Goal: Transaction & Acquisition: Book appointment/travel/reservation

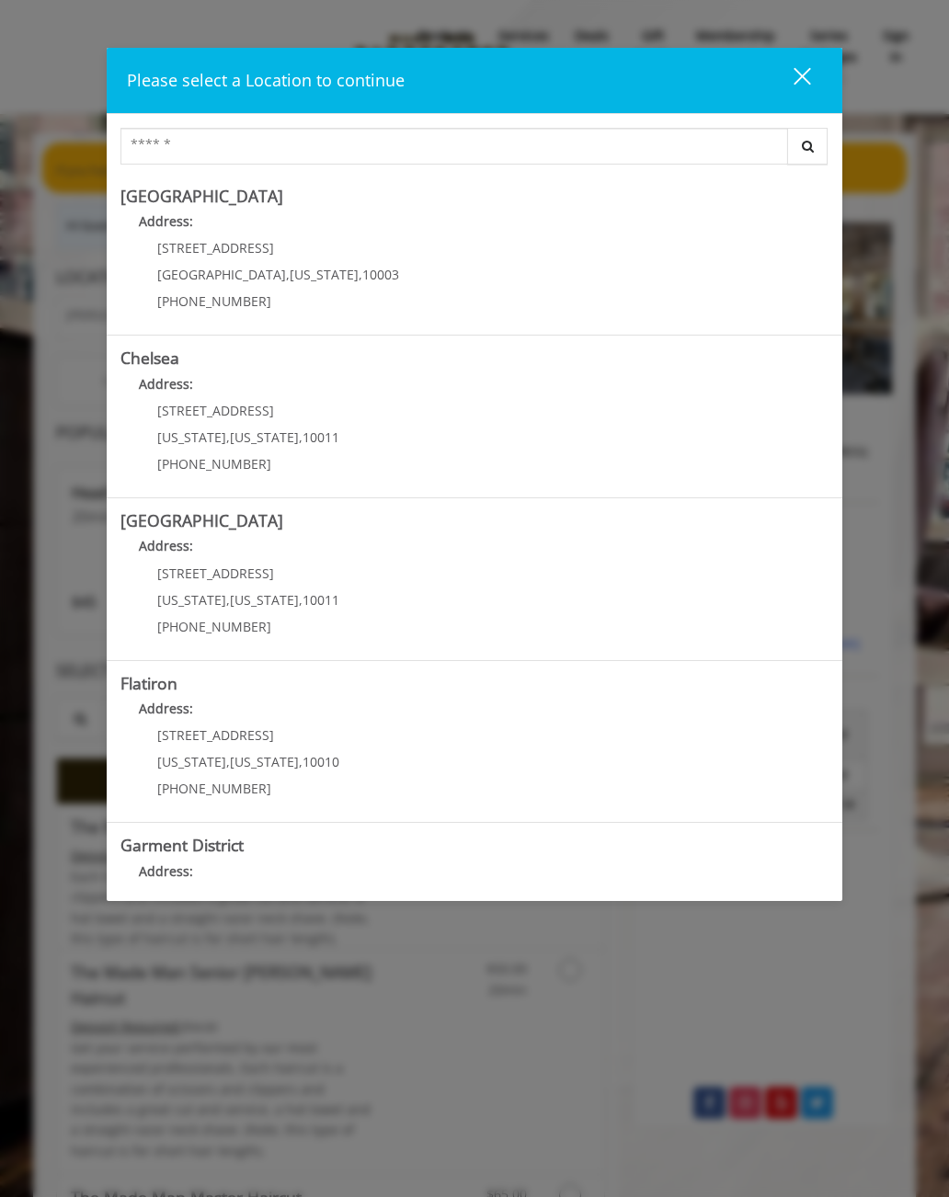
click at [323, 556] on Street "Address:" at bounding box center [474, 550] width 708 height 29
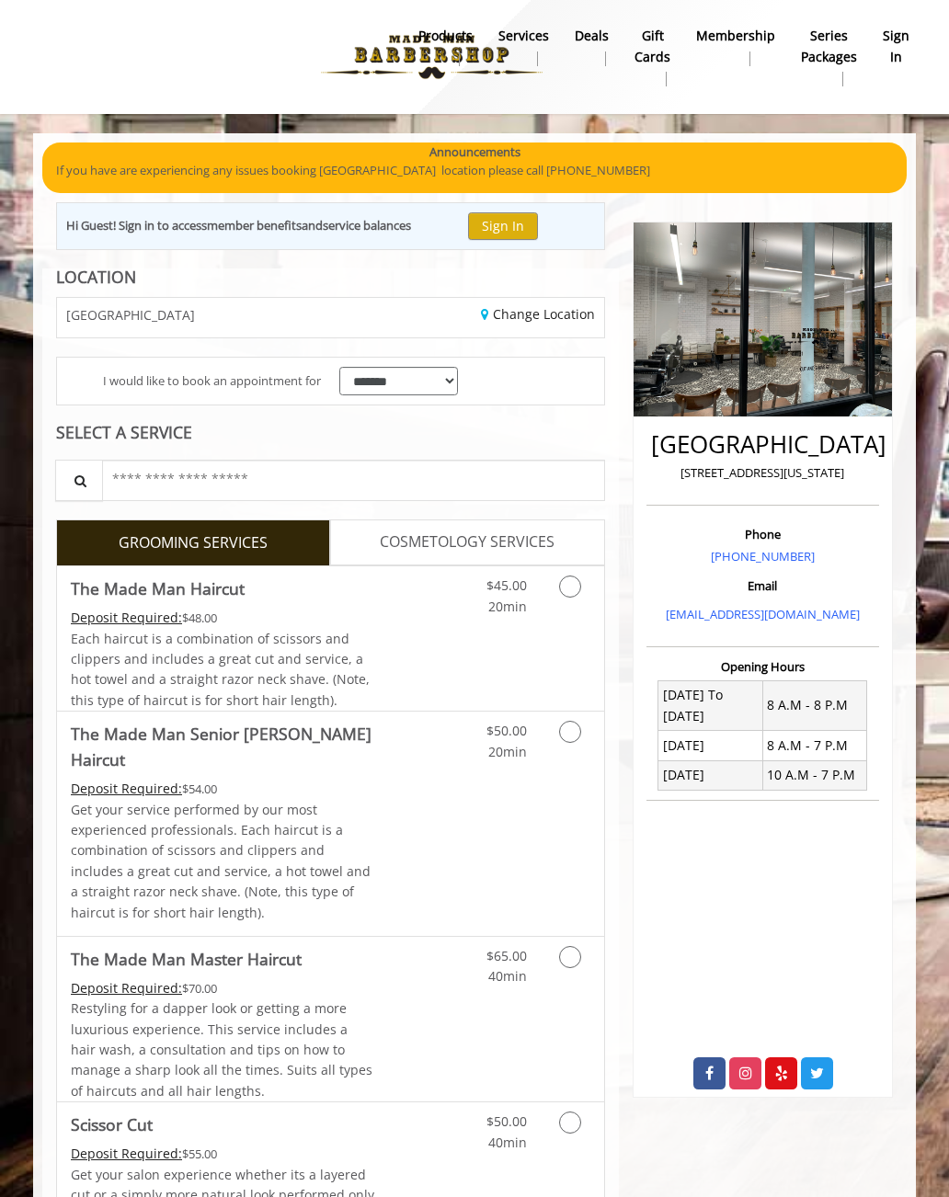
click at [522, 215] on button "Sign In" at bounding box center [503, 225] width 70 height 27
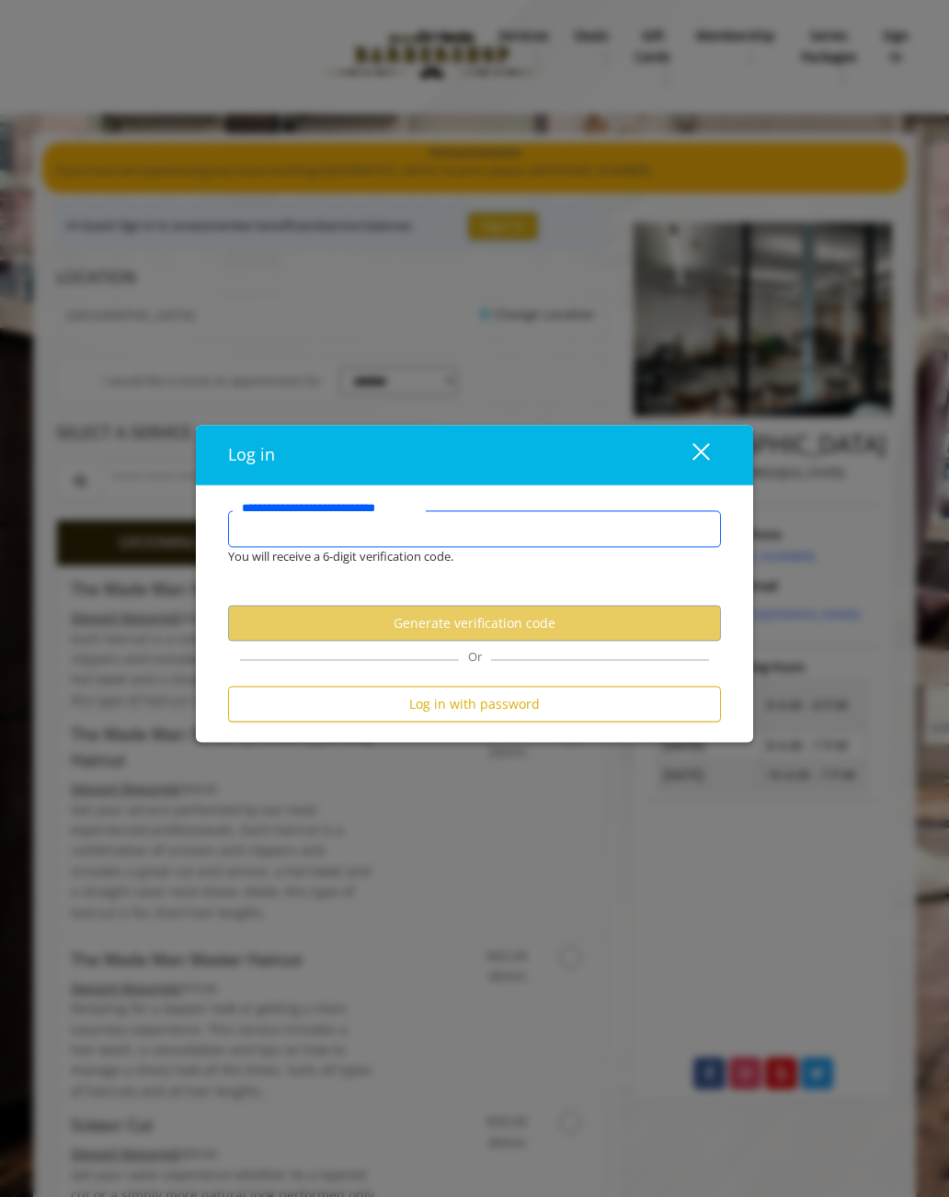
click at [335, 527] on input "**********" at bounding box center [474, 529] width 493 height 37
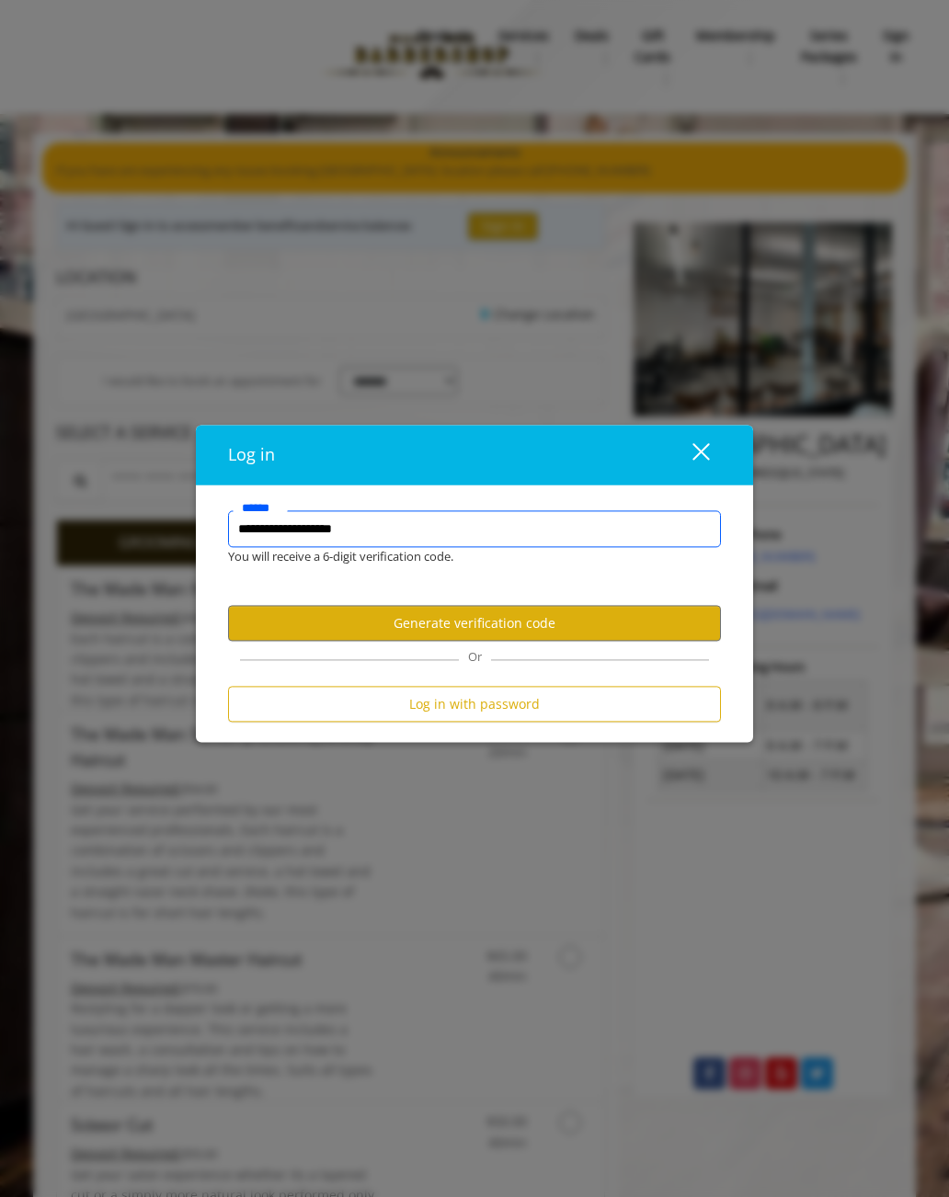
type input "**********"
click at [497, 705] on button "Log in with password" at bounding box center [474, 705] width 493 height 36
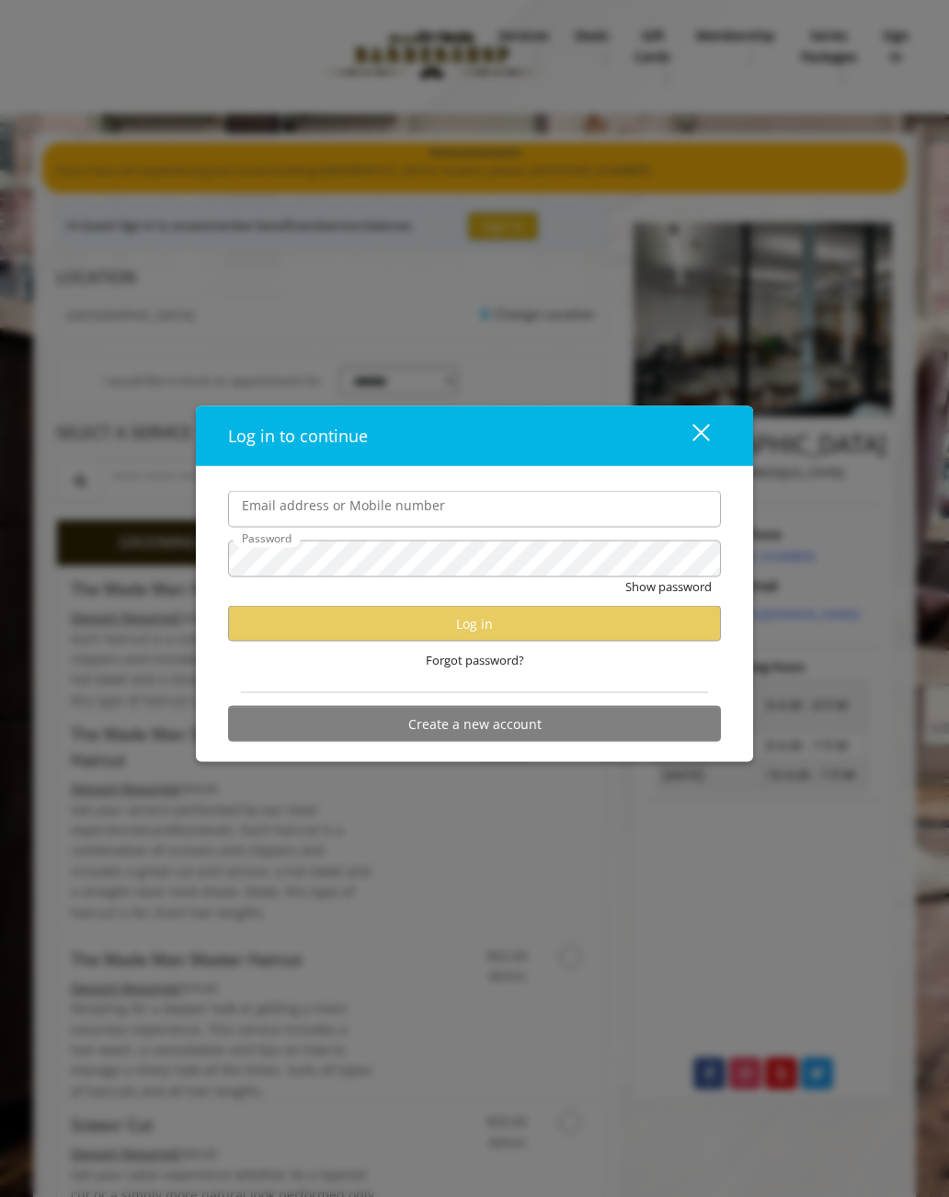
click at [398, 508] on label "Email address or Mobile number" at bounding box center [344, 506] width 222 height 20
click at [398, 508] on input "Email address or Mobile number" at bounding box center [474, 509] width 493 height 37
type input "**********"
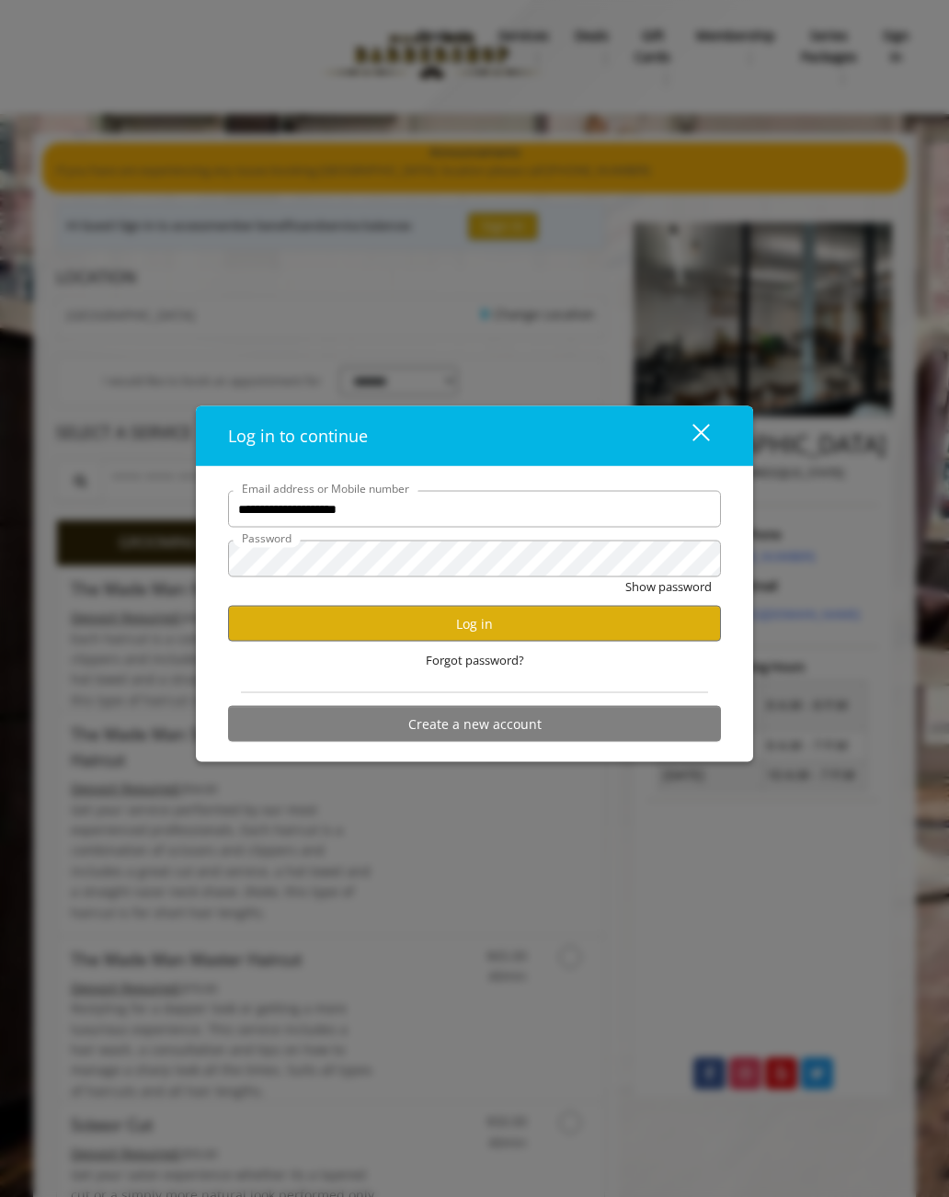
click at [565, 619] on button "Log in" at bounding box center [474, 624] width 493 height 36
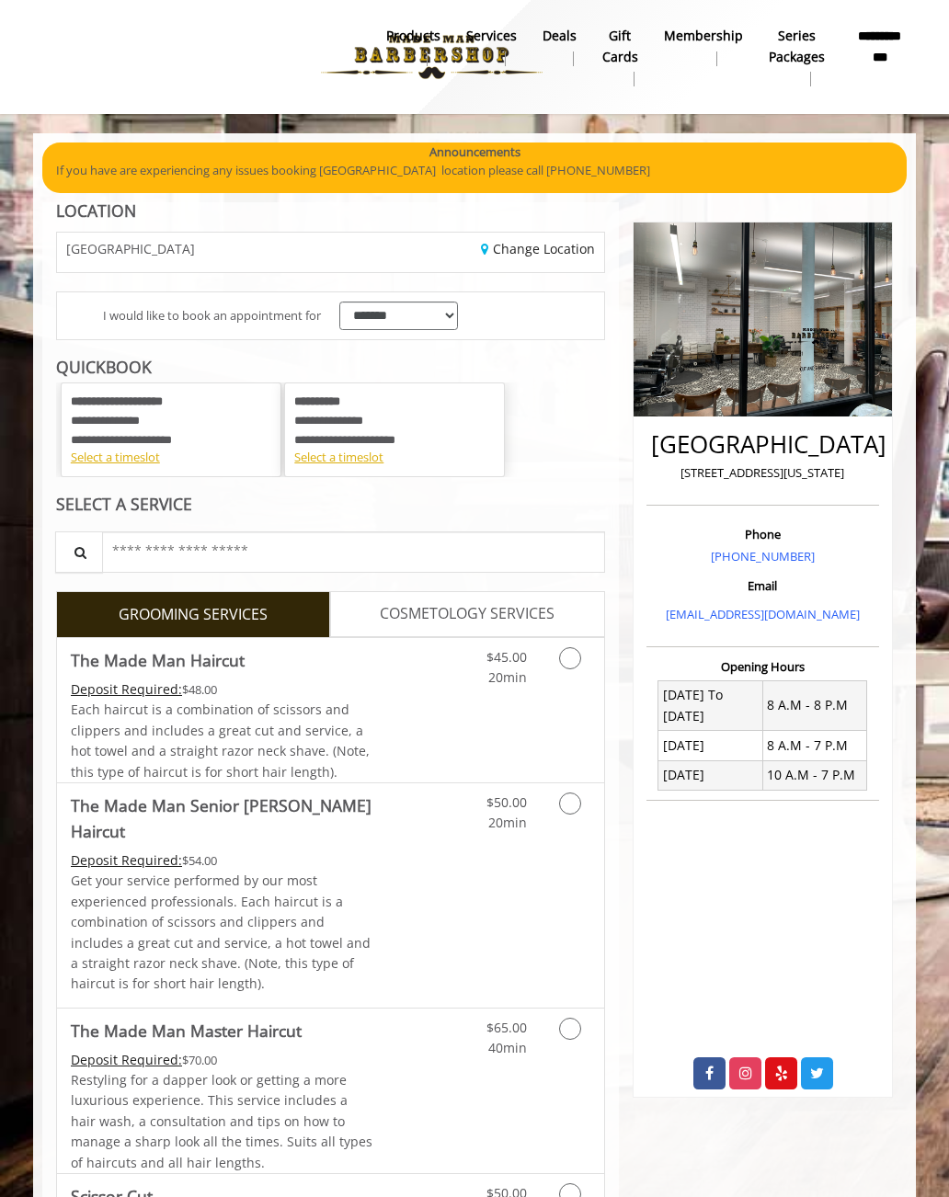
click at [582, 657] on link "Grooming services" at bounding box center [571, 663] width 35 height 51
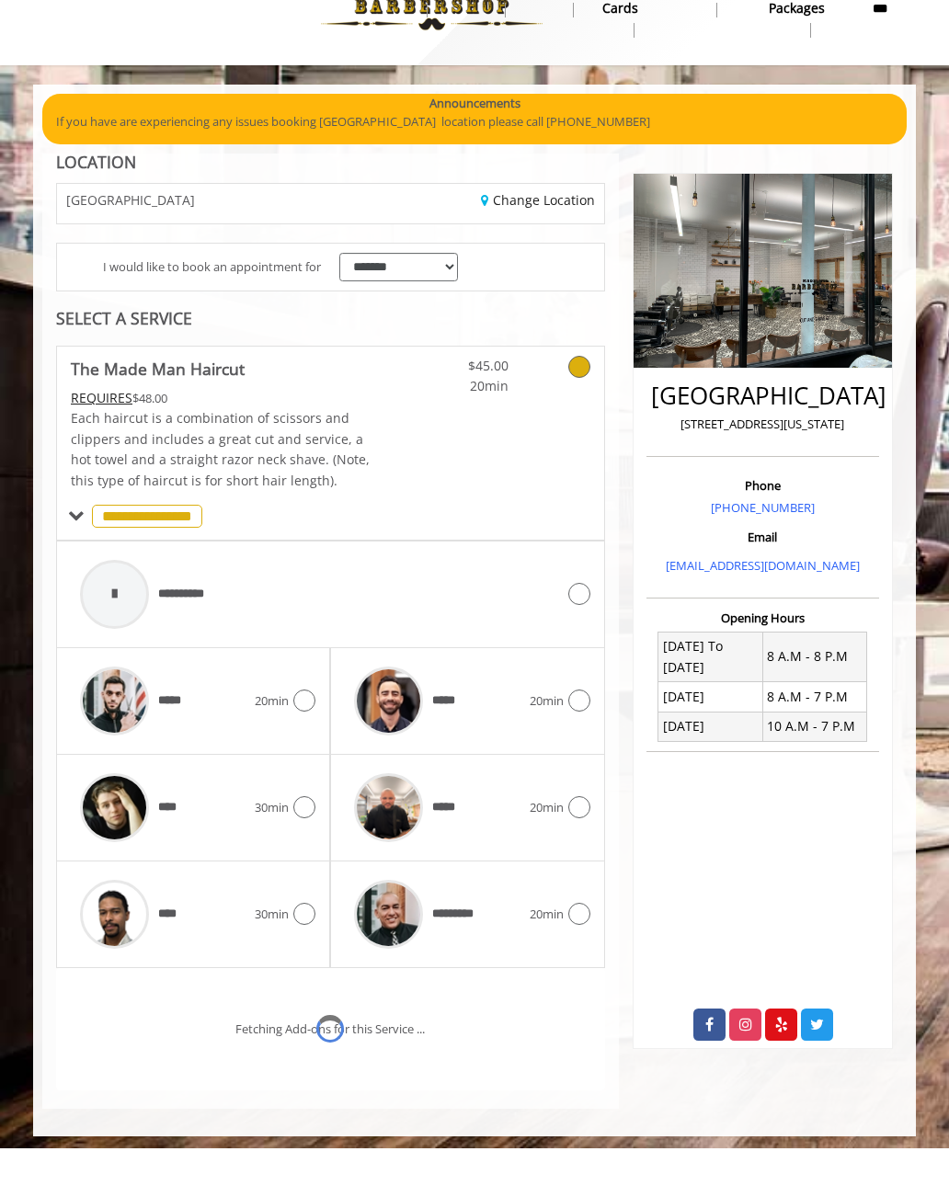
scroll to position [82, 0]
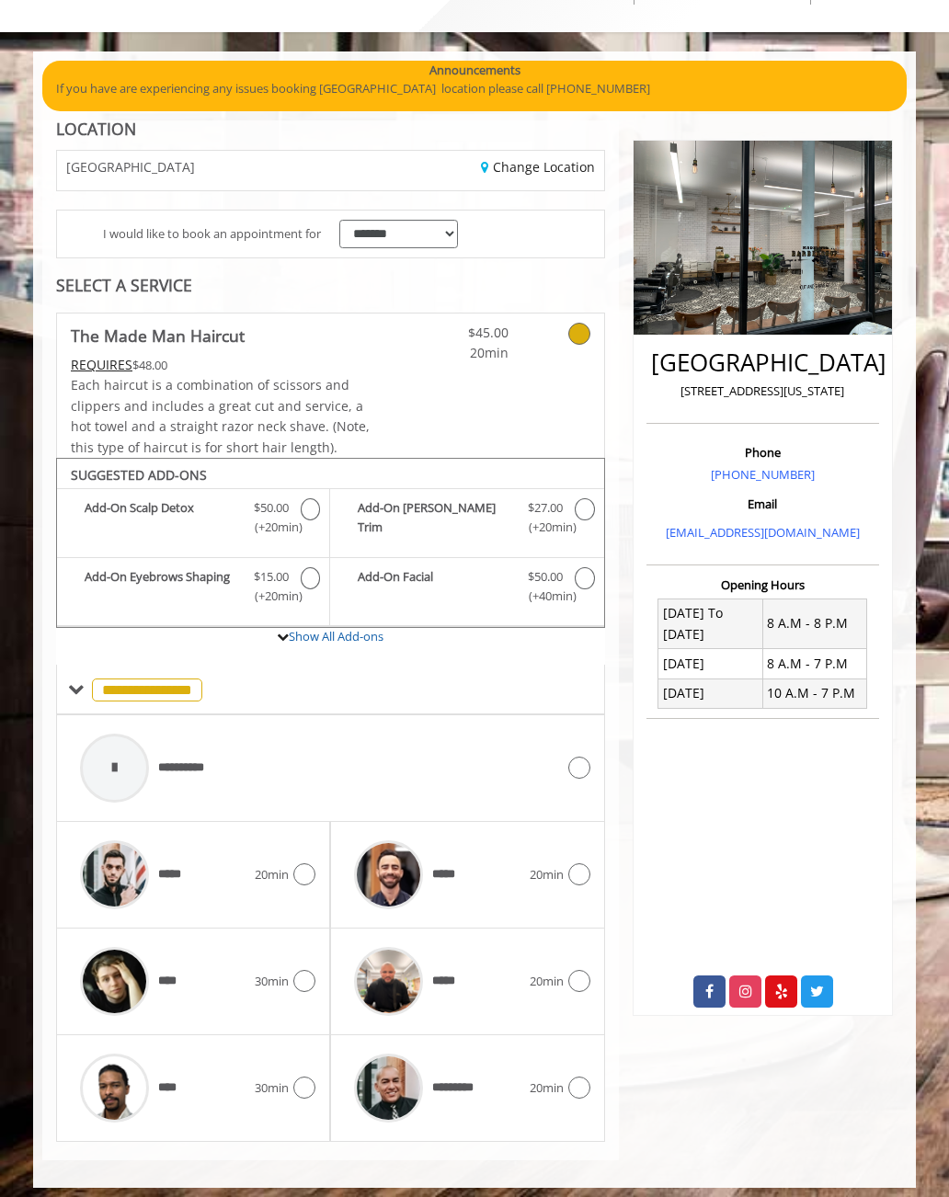
click at [585, 1077] on icon at bounding box center [579, 1088] width 22 height 22
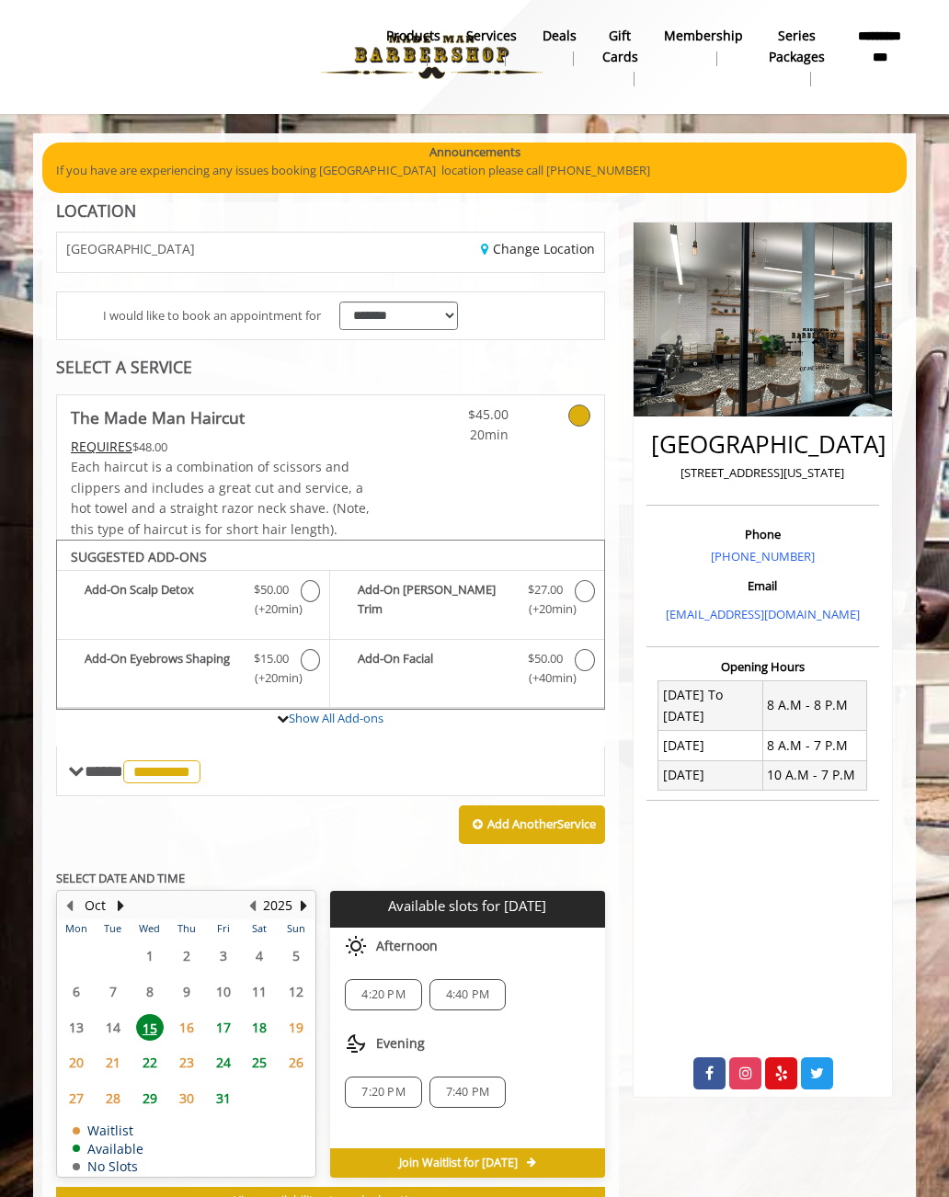
scroll to position [60, 0]
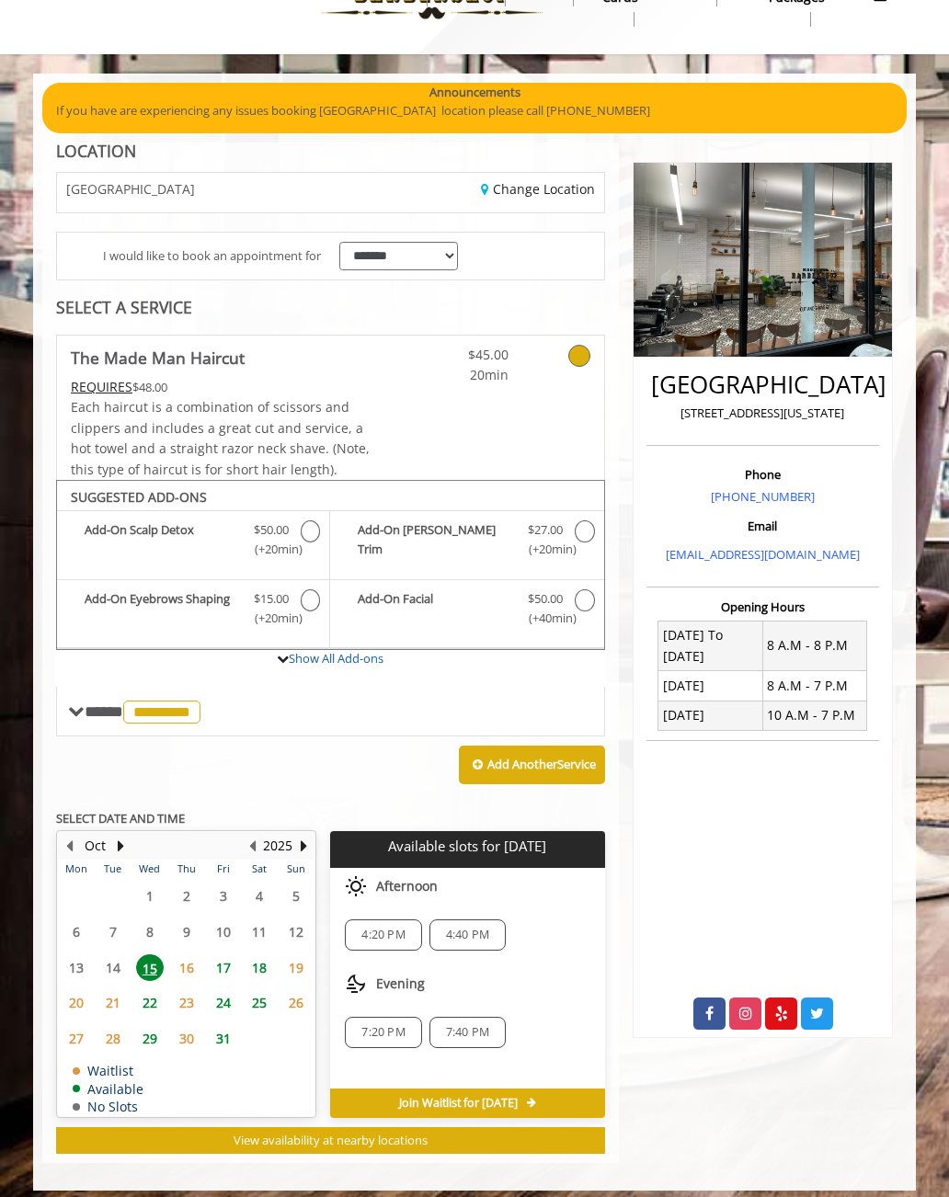
click at [232, 954] on span "17" at bounding box center [224, 967] width 28 height 27
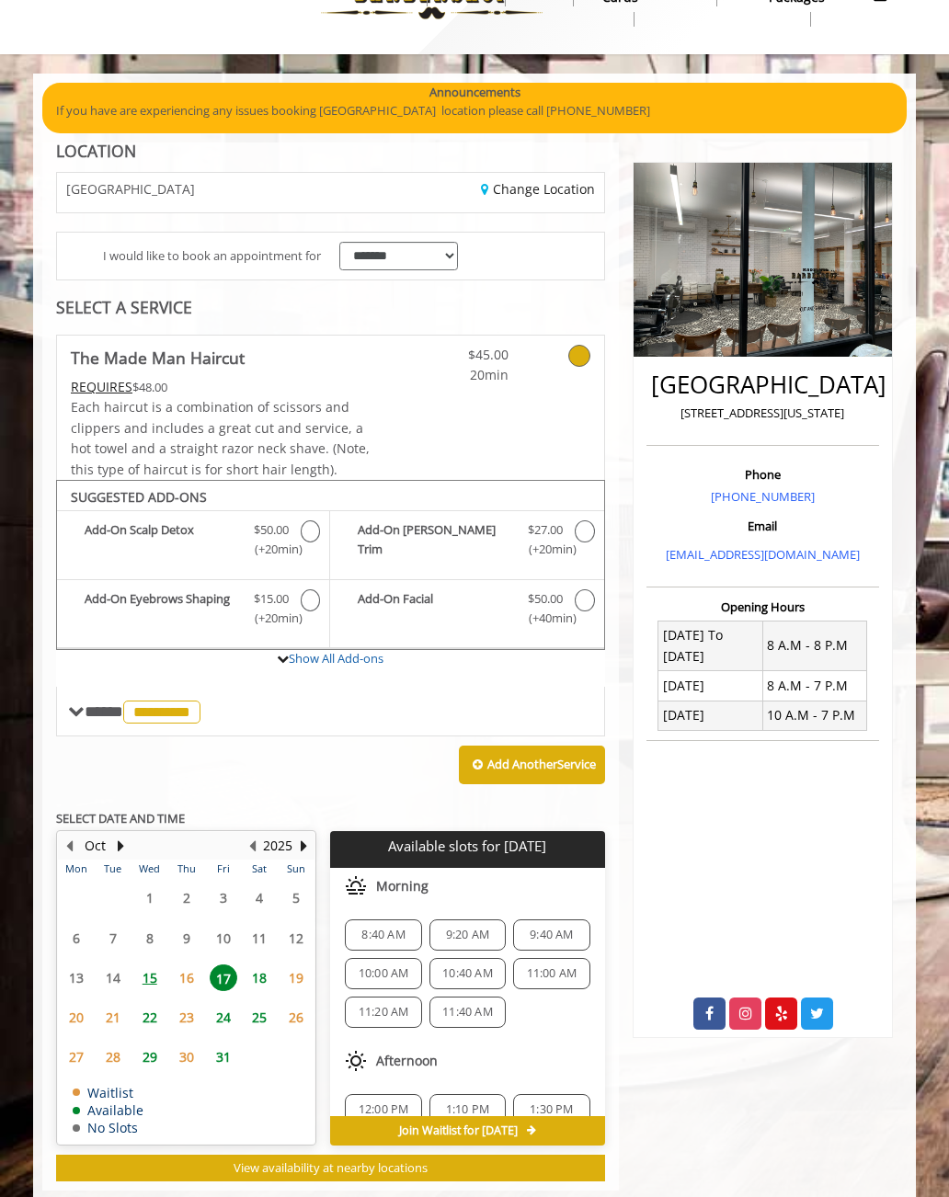
scroll to position [87, 0]
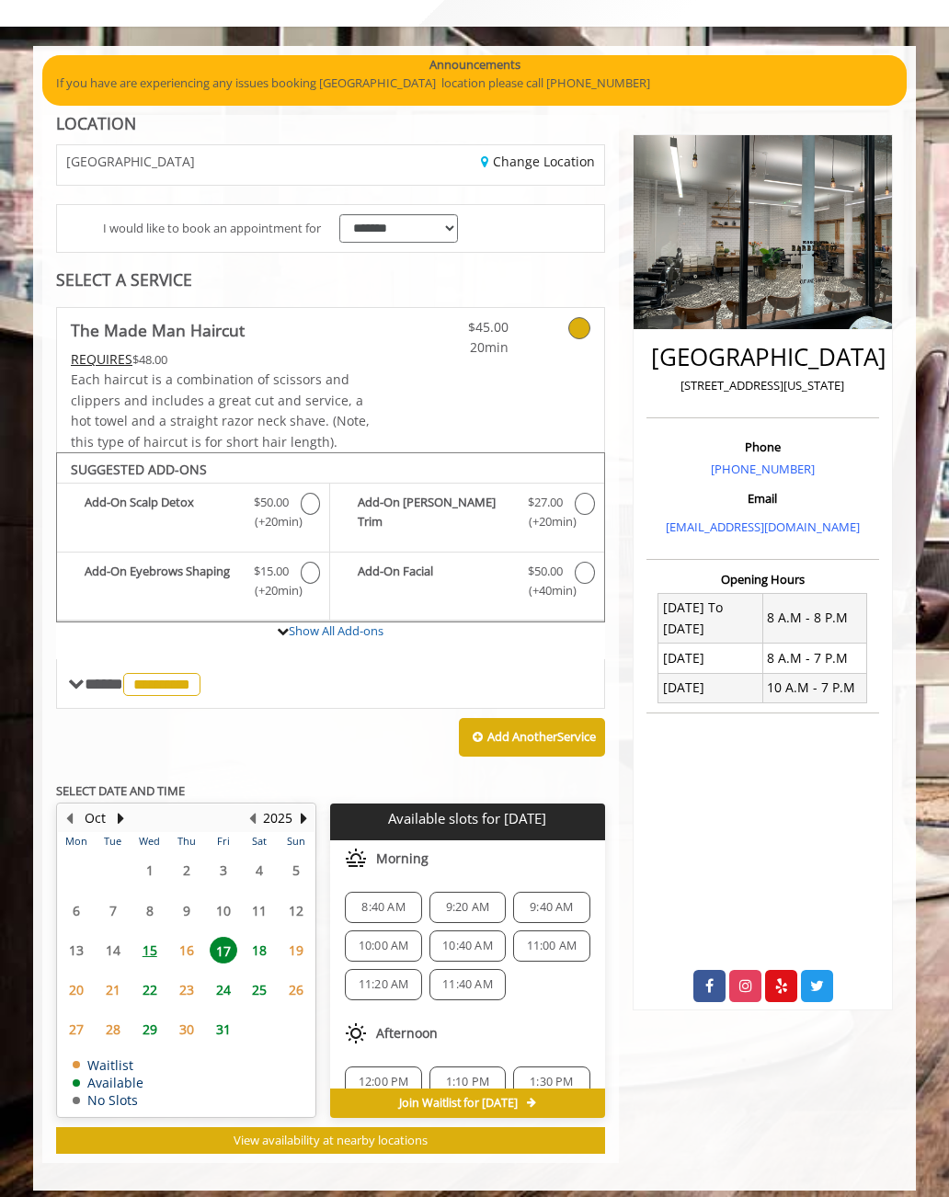
click at [157, 941] on span "15" at bounding box center [150, 950] width 28 height 27
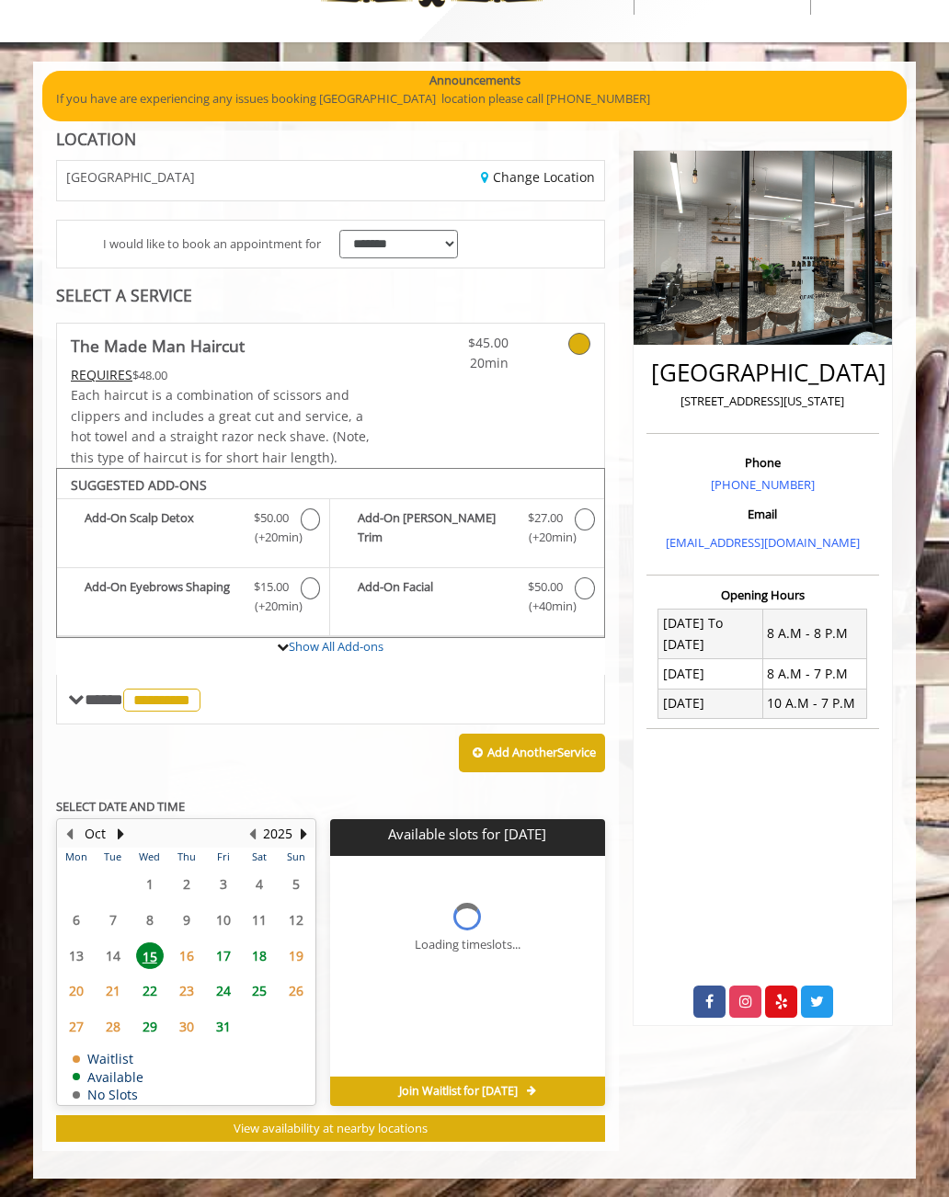
scroll to position [60, 0]
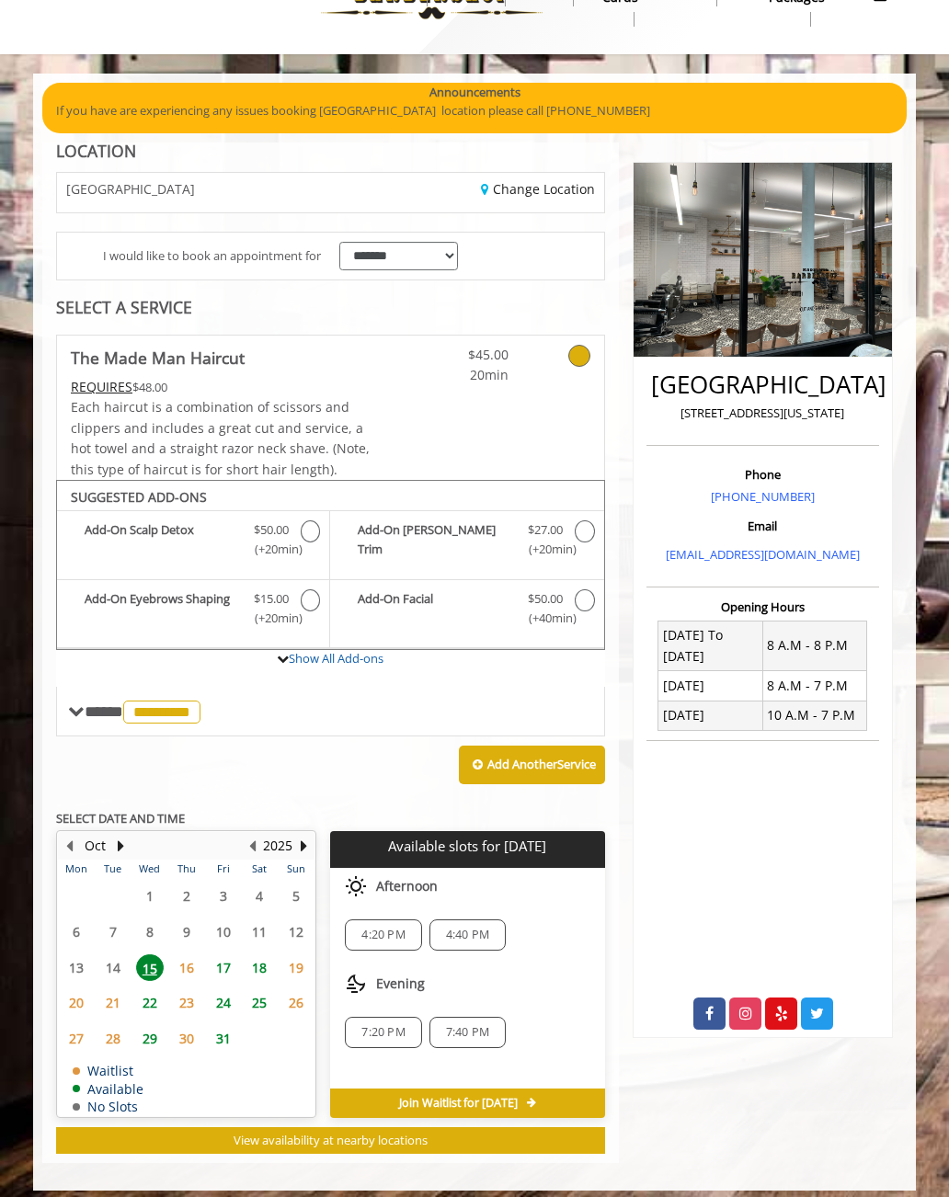
click at [235, 954] on span "17" at bounding box center [224, 967] width 28 height 27
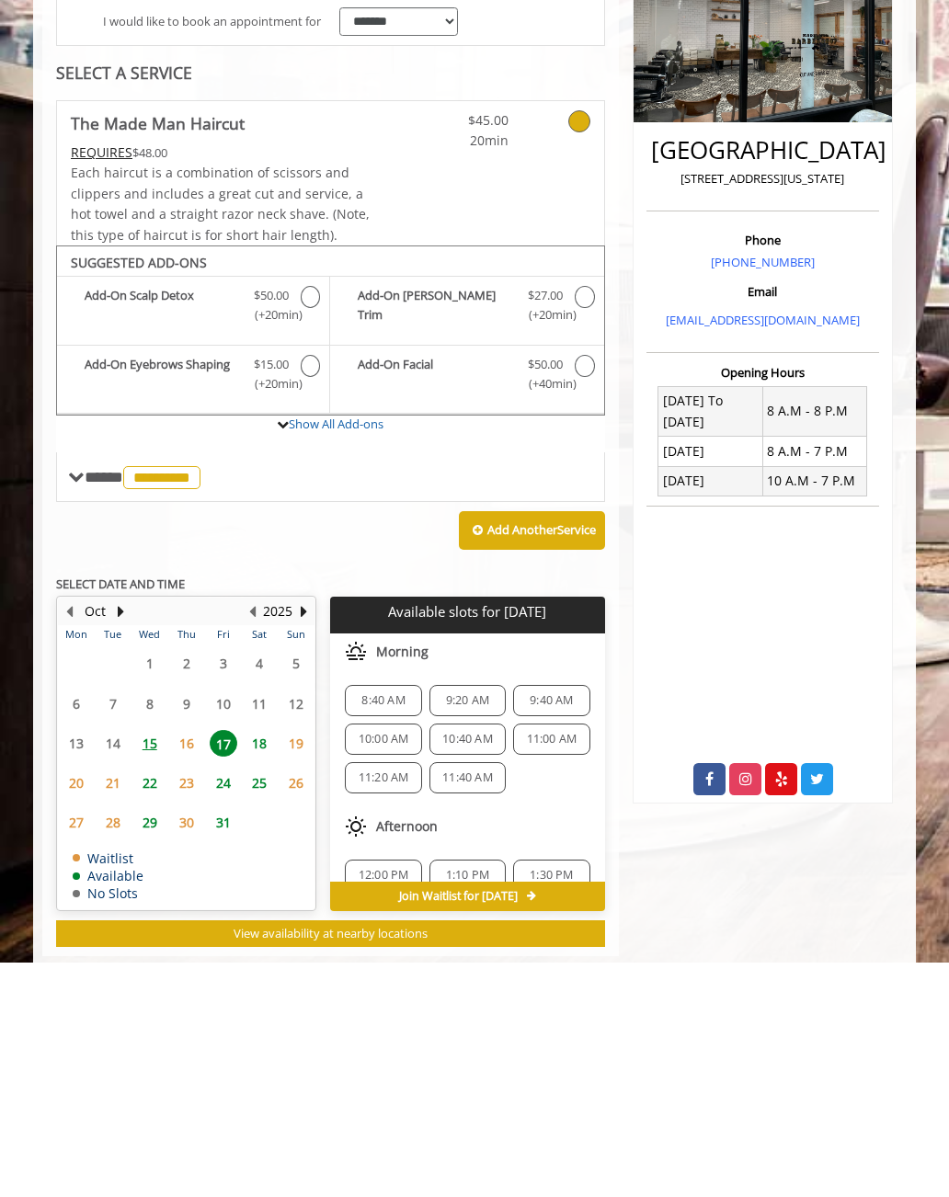
scroll to position [87, 0]
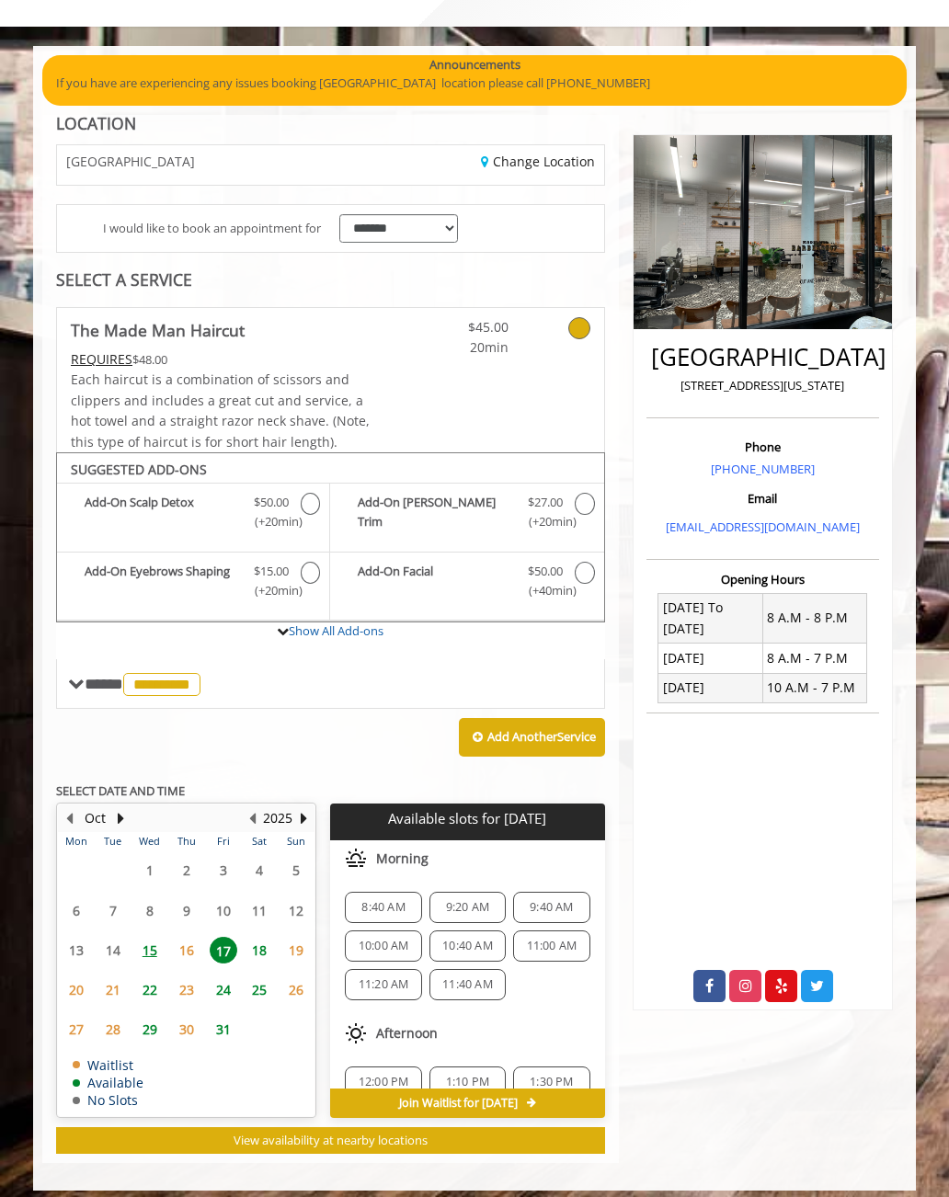
click at [467, 939] on span "10:40 AM" at bounding box center [467, 946] width 51 height 15
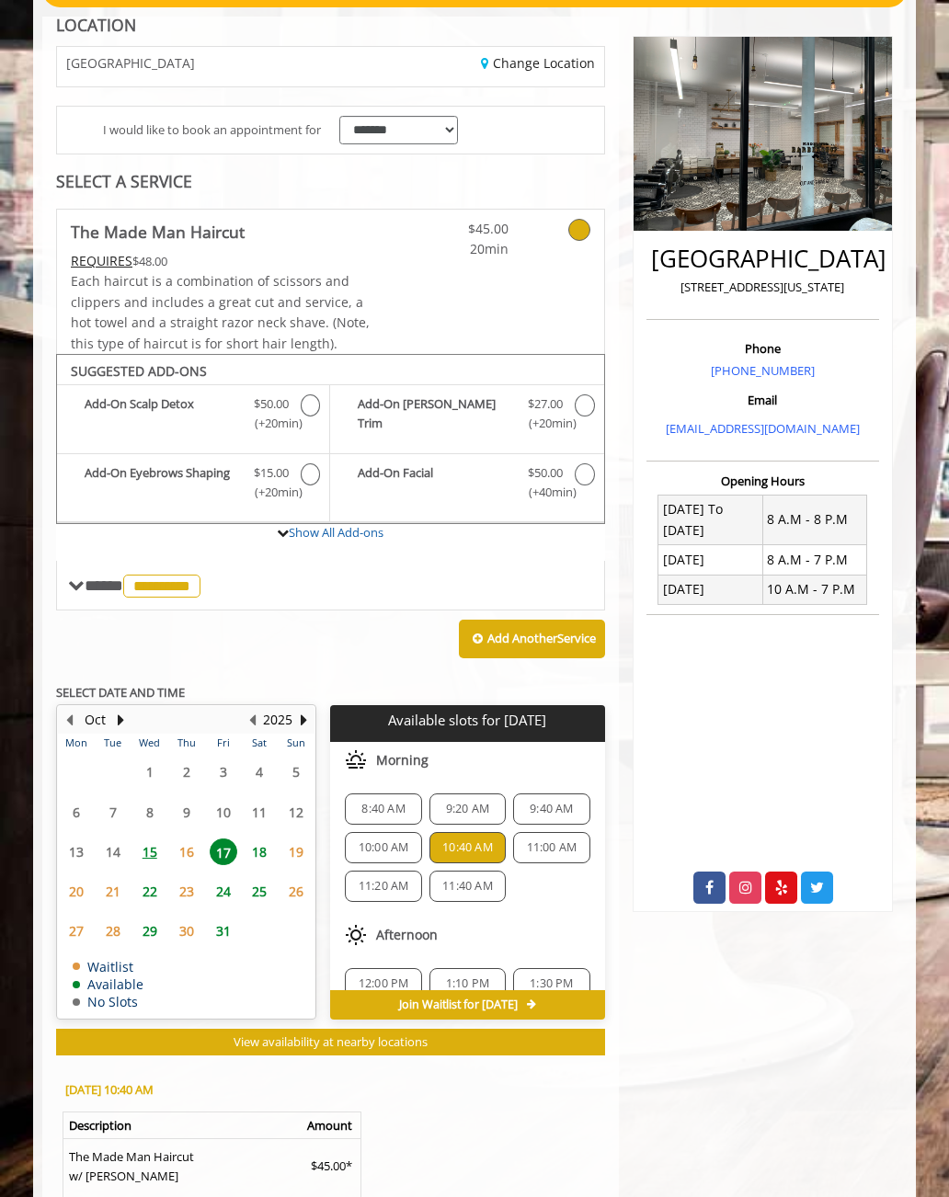
scroll to position [425, 0]
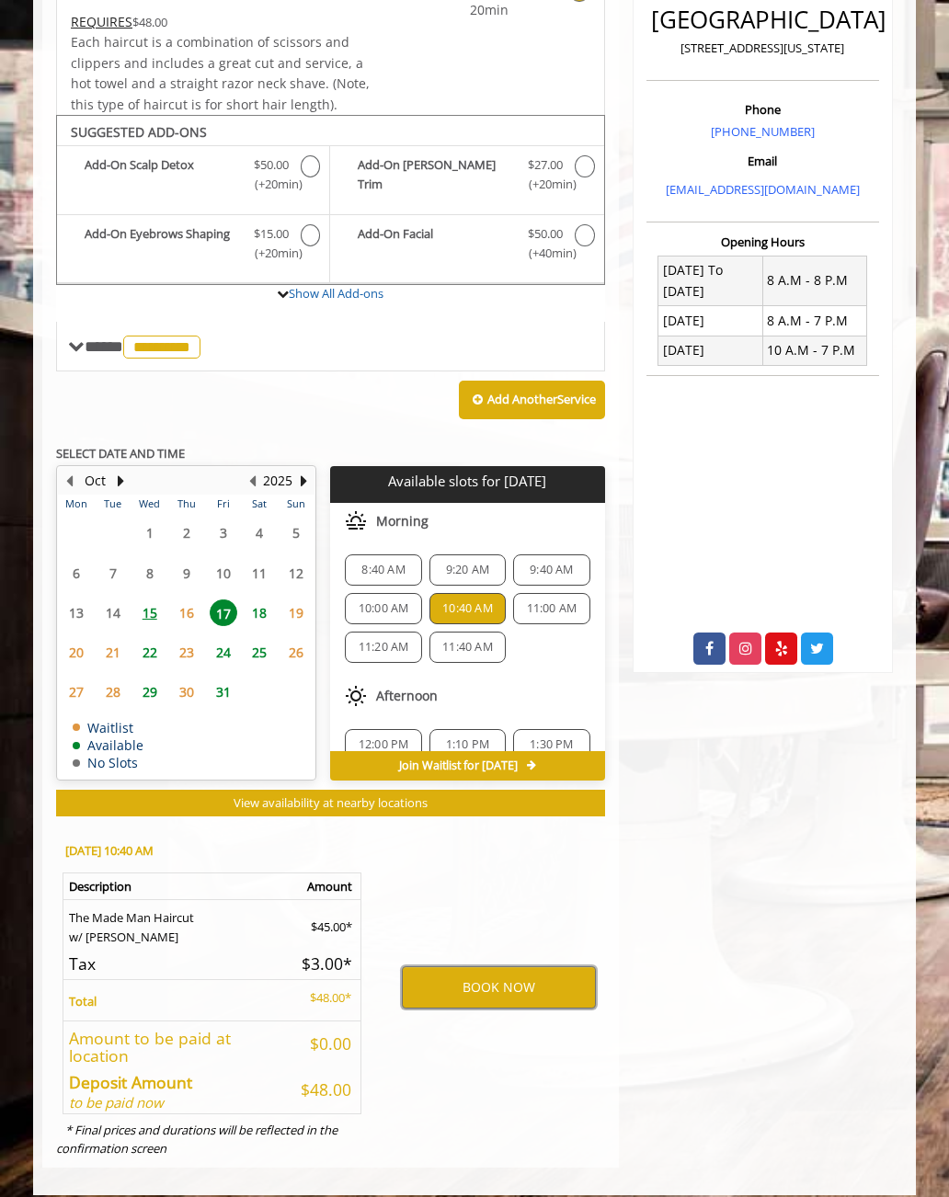
click at [526, 966] on button "BOOK NOW" at bounding box center [499, 987] width 194 height 42
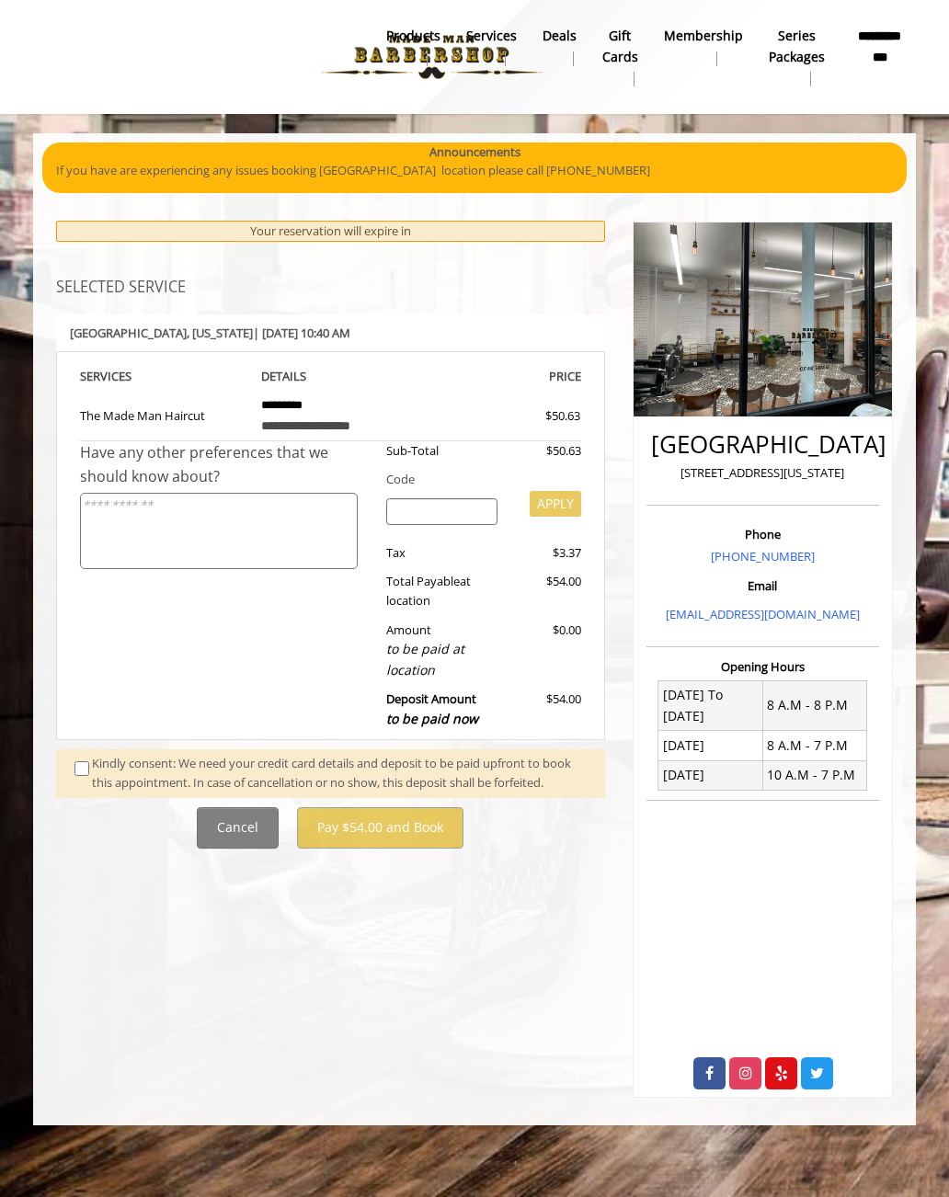
scroll to position [0, 0]
click at [90, 754] on span at bounding box center [83, 773] width 45 height 39
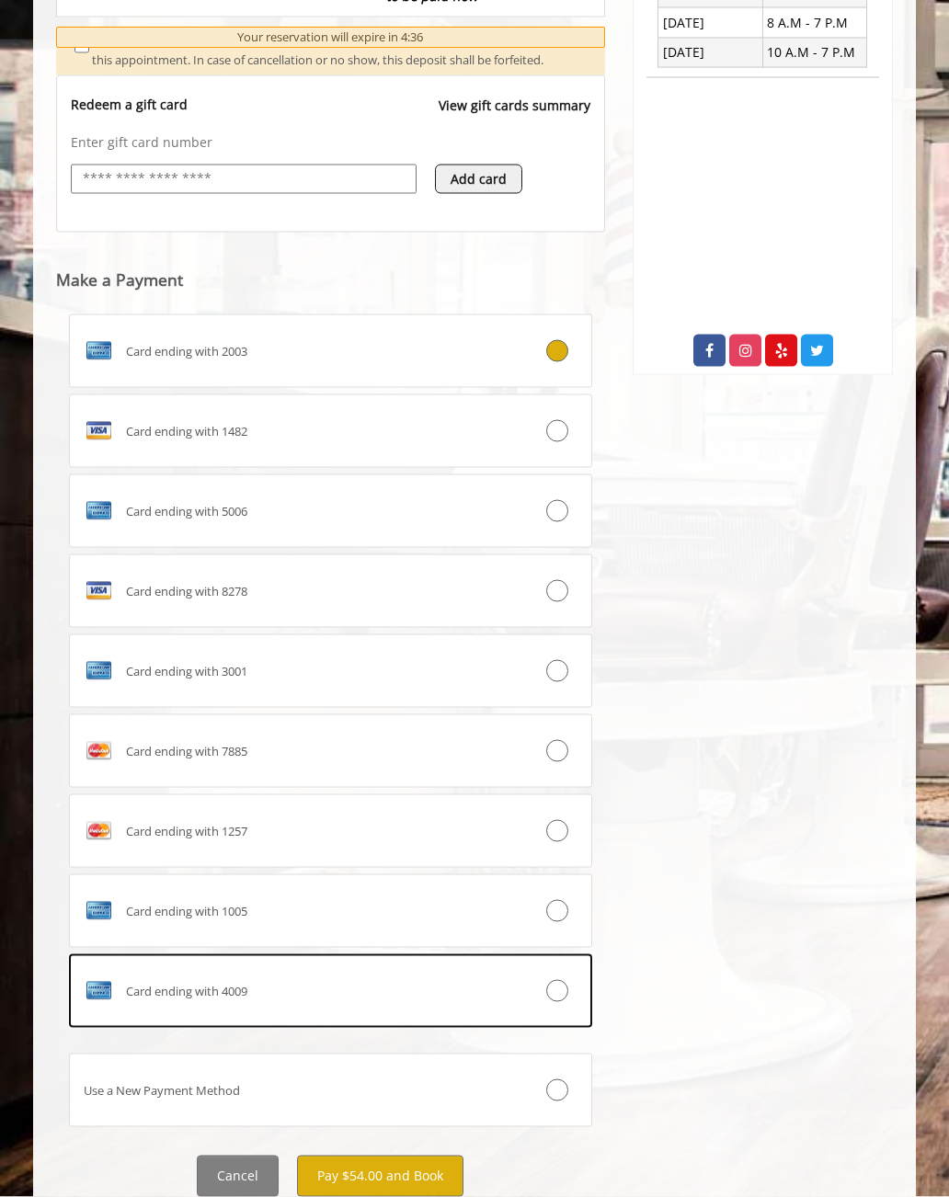
scroll to position [765, 0]
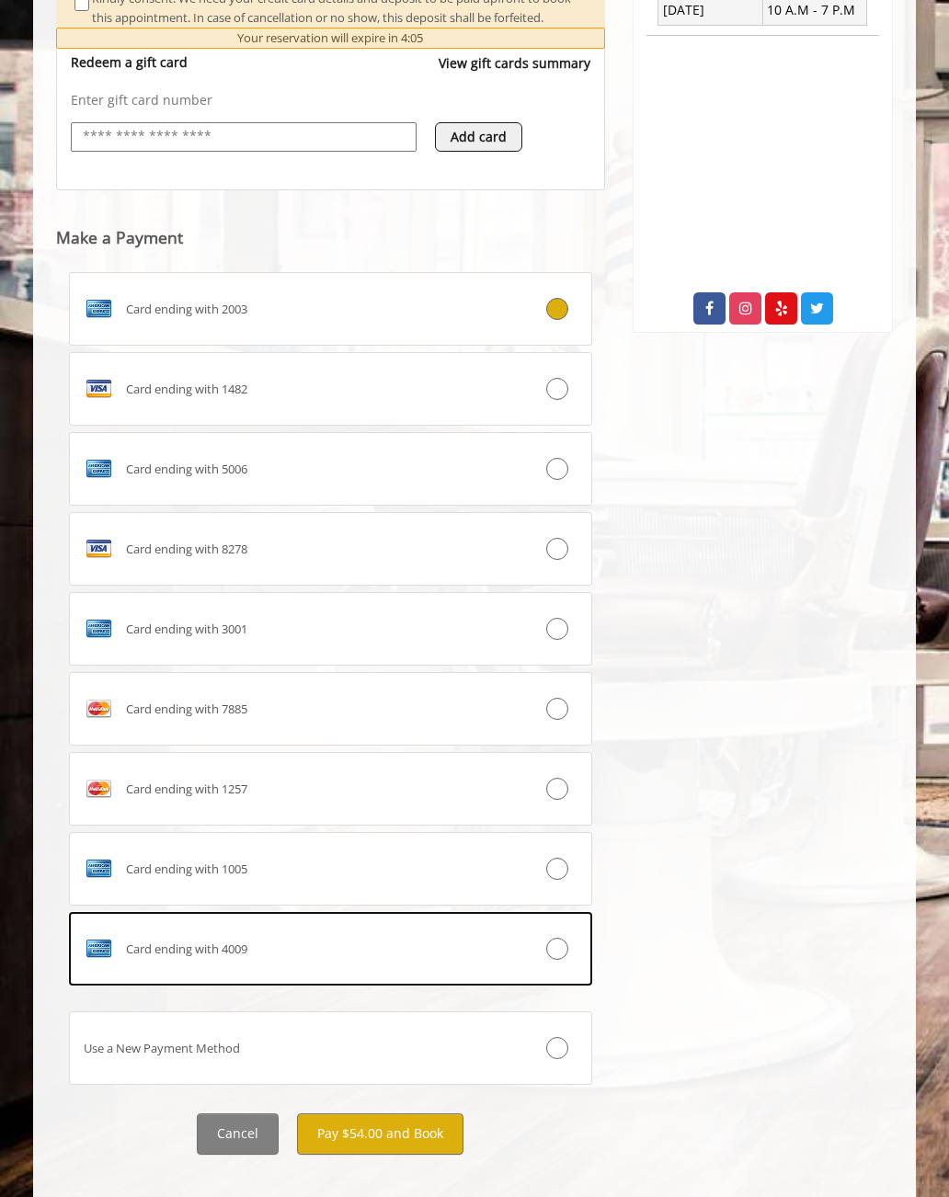
click at [565, 711] on icon at bounding box center [557, 709] width 22 height 22
click at [400, 1125] on button "Pay $54.00 and Book" at bounding box center [380, 1133] width 166 height 41
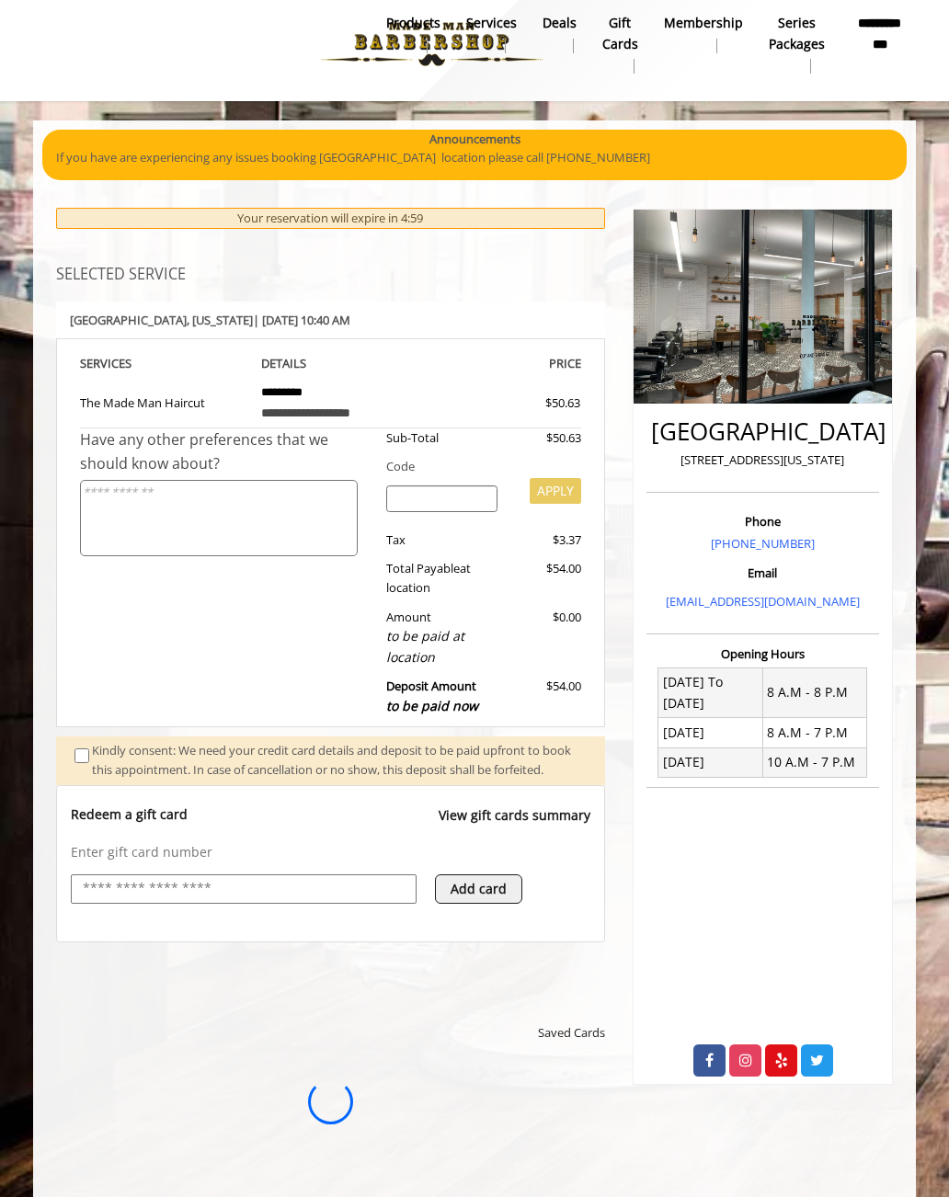
scroll to position [0, 0]
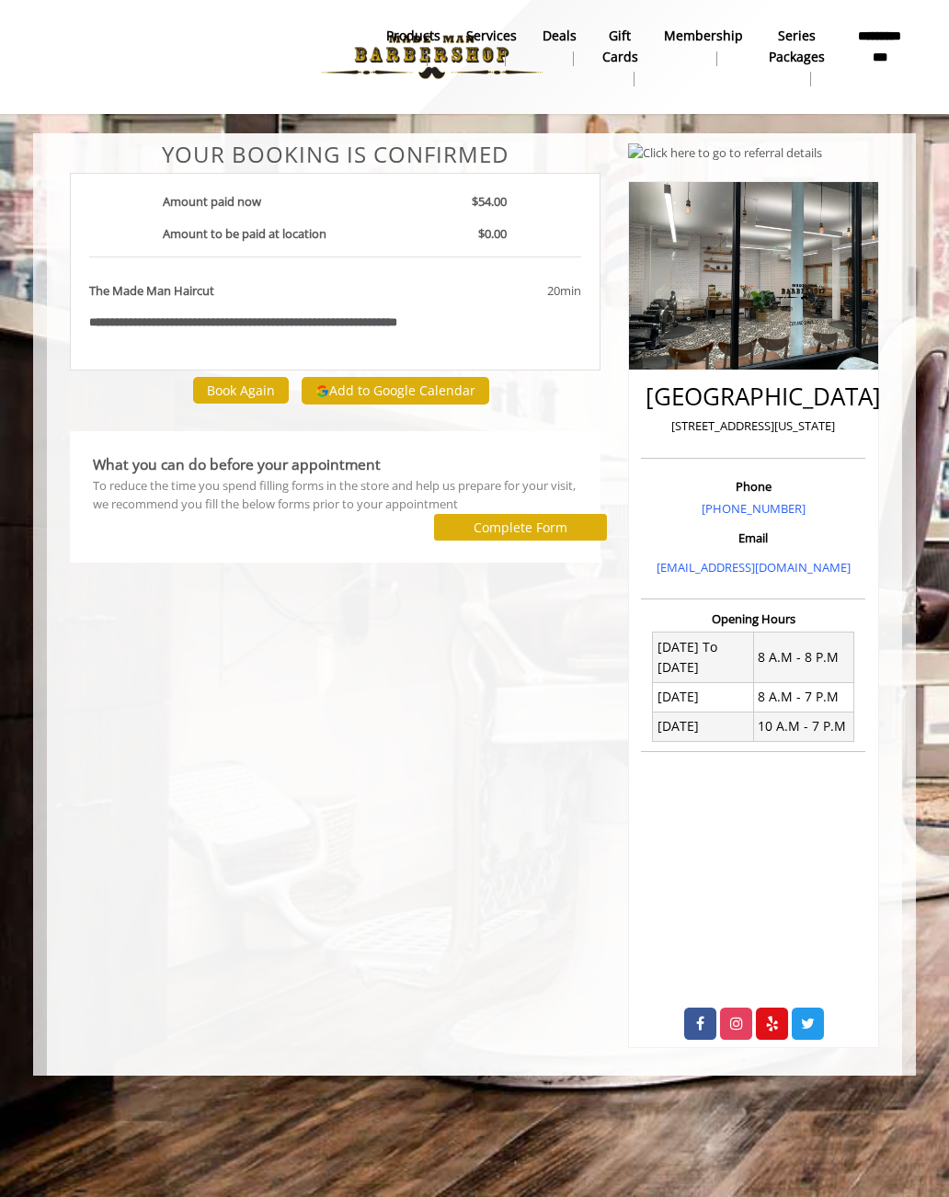
click at [416, 380] on button "Add to Google Calendar" at bounding box center [396, 391] width 188 height 28
